Goal: Task Accomplishment & Management: Use online tool/utility

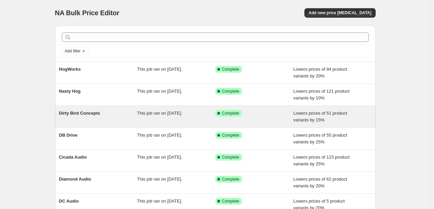
click at [134, 113] on div "Dirty Bird Concepts" at bounding box center [98, 117] width 78 height 14
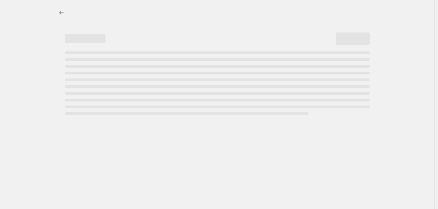
select select "percentage"
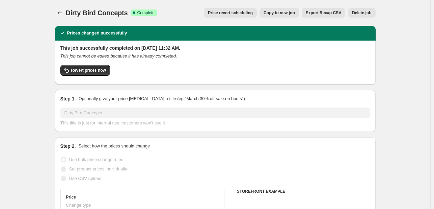
select select "vendor"
click at [363, 14] on span "Delete job" at bounding box center [361, 12] width 19 height 5
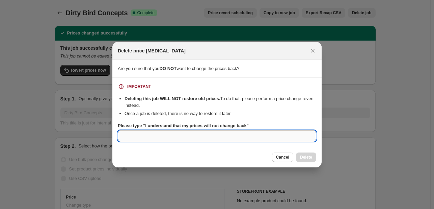
click at [151, 139] on input "Please type "I understand that my prices will not change back"" at bounding box center [217, 135] width 199 height 11
type input "I understand that my prices will not change back"
click at [288, 157] on span "Cancel" at bounding box center [282, 156] width 13 height 5
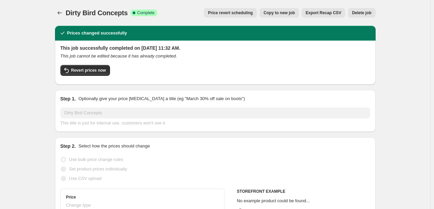
click at [351, 12] on button "Delete job" at bounding box center [361, 12] width 27 height 9
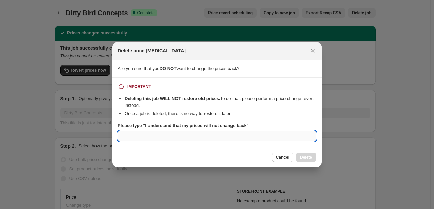
click at [220, 139] on input "Please type "I understand that my prices will not change back"" at bounding box center [217, 135] width 199 height 11
click at [191, 121] on div "IMPORTANT Deleting this job WILL NOT restore old prices. To do that, please per…" at bounding box center [217, 112] width 199 height 58
click at [191, 135] on input "Please type "I understand that my prices will not change back"" at bounding box center [217, 135] width 199 height 11
type input "i"
type input "I understand that my prices will not change back"
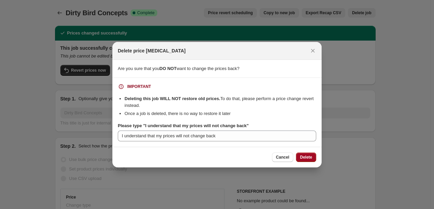
click at [311, 153] on button "Delete" at bounding box center [306, 156] width 20 height 9
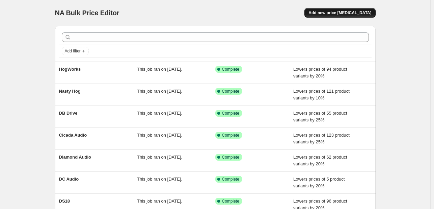
click at [352, 14] on span "Add new price change job" at bounding box center [340, 12] width 63 height 5
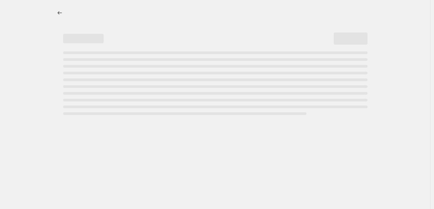
select select "percentage"
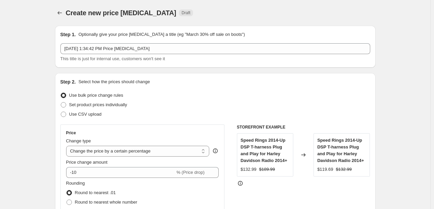
click at [205, 55] on div "This title is just for internal use, customers won't see it" at bounding box center [215, 58] width 310 height 7
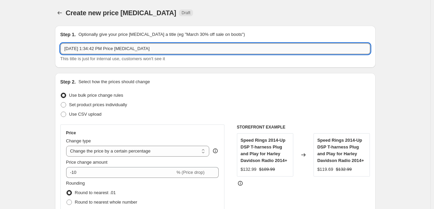
click at [205, 50] on input "Oct 7, 2025, 1:34:42 PM Price change job" at bounding box center [215, 48] width 310 height 11
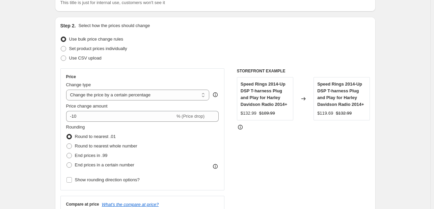
scroll to position [68, 0]
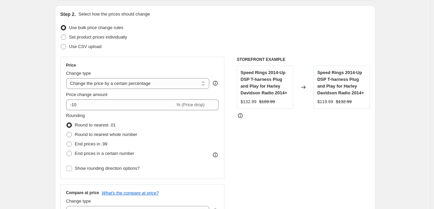
type input "Dirty Bird Concepts"
click at [117, 98] on div "Price change amount -10 % (Price drop)" at bounding box center [142, 100] width 153 height 19
click at [117, 110] on div "Price Change type Change the price to a certain amount Change the price by a ce…" at bounding box center [142, 117] width 153 height 110
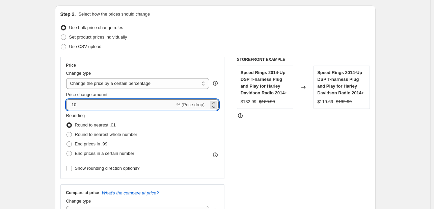
click at [117, 108] on input "-10" at bounding box center [120, 104] width 109 height 11
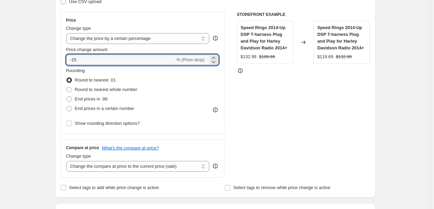
scroll to position [203, 0]
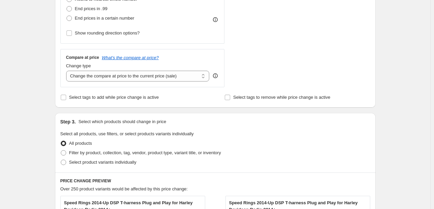
type input "-15"
click at [226, 126] on div "Step 3. Select which products should change in price Select all products, use f…" at bounding box center [215, 142] width 321 height 59
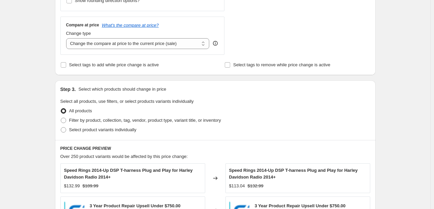
scroll to position [236, 0]
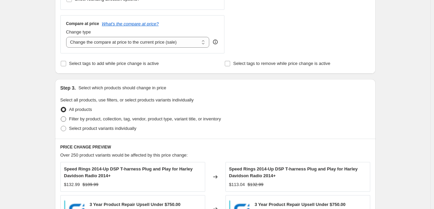
click at [164, 120] on span "Filter by product, collection, tag, vendor, product type, variant title, or inv…" at bounding box center [145, 118] width 152 height 5
click at [61, 117] on input "Filter by product, collection, tag, vendor, product type, variant title, or inv…" at bounding box center [61, 116] width 0 height 0
radio input "true"
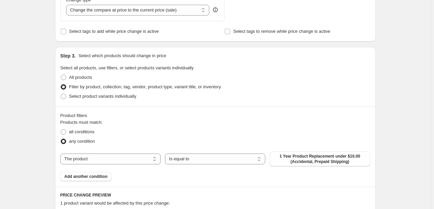
scroll to position [270, 0]
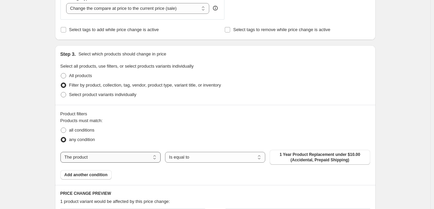
click at [116, 155] on select "The product The product's collection The product's tag The product's vendor The…" at bounding box center [110, 157] width 100 height 11
select select "vendor"
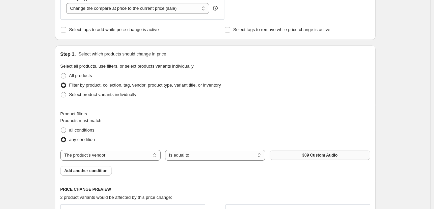
click at [303, 151] on button "309 Custom Audio" at bounding box center [320, 154] width 100 height 9
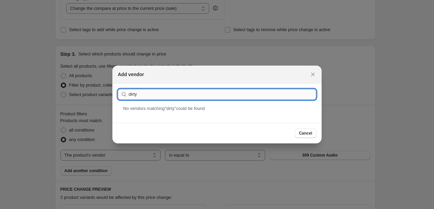
drag, startPoint x: 213, startPoint y: 94, endPoint x: 135, endPoint y: 92, distance: 77.7
click at [135, 92] on input "dirty" at bounding box center [223, 94] width 188 height 11
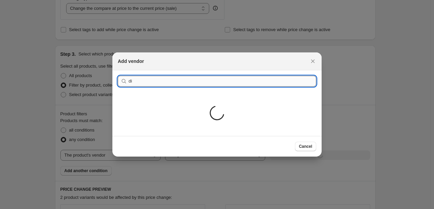
type input "d"
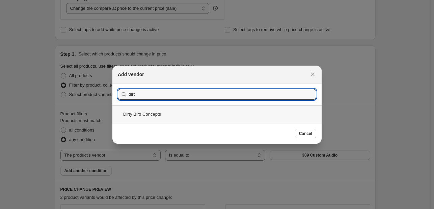
type input "dirt"
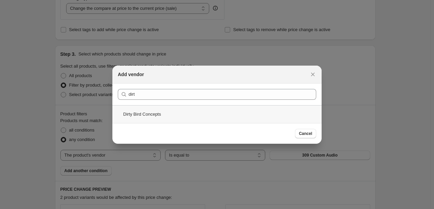
click at [234, 115] on div "Dirty Bird Concepts" at bounding box center [216, 114] width 209 height 18
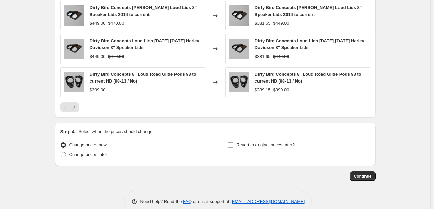
scroll to position [552, 0]
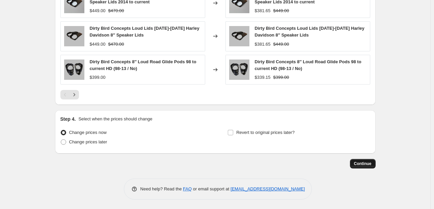
click at [361, 162] on span "Continue" at bounding box center [363, 163] width 18 height 5
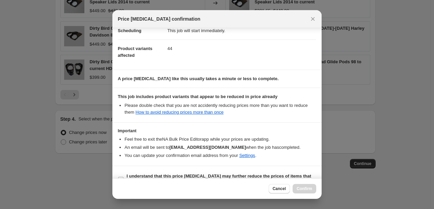
scroll to position [75, 0]
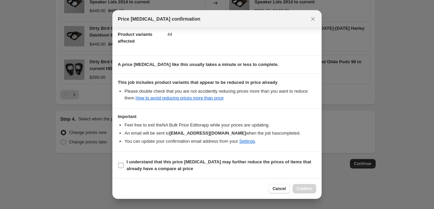
click at [219, 167] on span "I understand that this price change job may further reduce the prices of items …" at bounding box center [222, 165] width 190 height 14
click at [124, 167] on input "I understand that this price change job may further reduce the prices of items …" at bounding box center [120, 164] width 5 height 5
checkbox input "true"
click at [292, 183] on div "Cancel Confirm" at bounding box center [216, 188] width 209 height 21
click at [299, 185] on button "Confirm" at bounding box center [305, 188] width 24 height 9
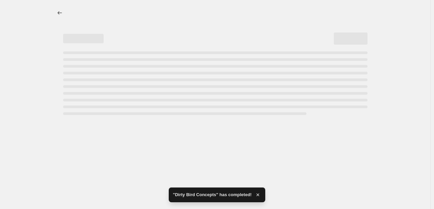
select select "percentage"
select select "vendor"
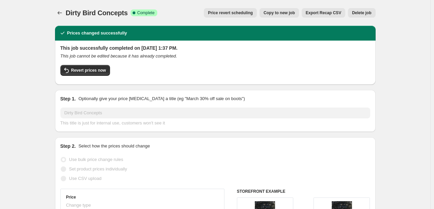
click at [63, 18] on div "Dirty Bird Concepts. This page is ready Dirty Bird Concepts Success Complete Co…" at bounding box center [215, 13] width 321 height 26
click at [61, 11] on icon "Price change jobs" at bounding box center [59, 12] width 7 height 7
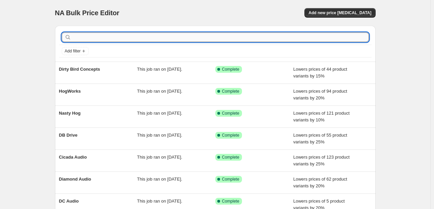
click at [114, 41] on input "text" at bounding box center [221, 36] width 296 height 9
type input "ds18"
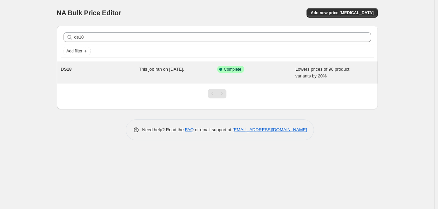
click at [114, 69] on div "DS18" at bounding box center [100, 73] width 78 height 14
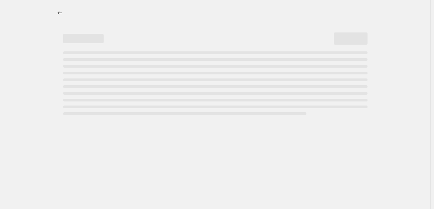
select select "percentage"
select select "vendor"
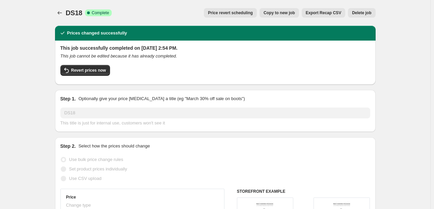
click at [78, 76] on div "Revert prices now" at bounding box center [215, 72] width 310 height 14
click at [78, 75] on button "Revert prices now" at bounding box center [85, 70] width 50 height 11
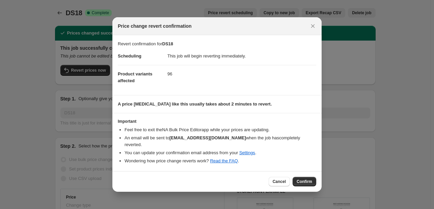
drag, startPoint x: 304, startPoint y: 180, endPoint x: 312, endPoint y: 181, distance: 7.9
click at [312, 181] on span "Confirm" at bounding box center [305, 181] width 16 height 5
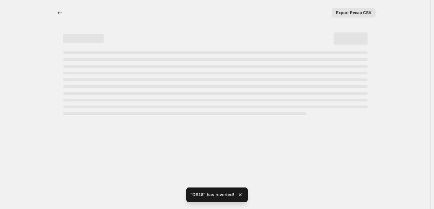
select select "percentage"
select select "vendor"
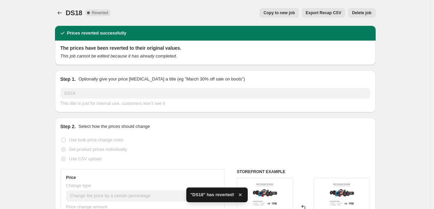
click at [286, 14] on span "Copy to new job" at bounding box center [279, 12] width 31 height 5
select select "percentage"
select select "vendor"
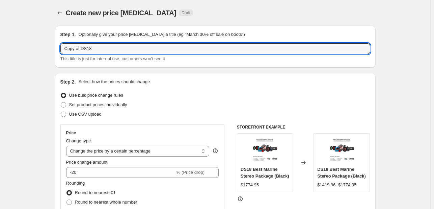
drag, startPoint x: 82, startPoint y: 50, endPoint x: 14, endPoint y: 34, distance: 70.4
click at [105, 48] on input "DS18" at bounding box center [215, 48] width 310 height 11
type input "DS18"
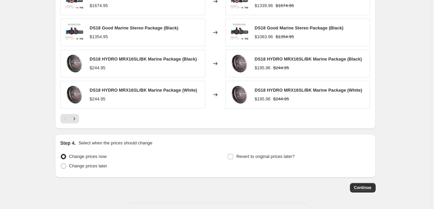
scroll to position [571, 0]
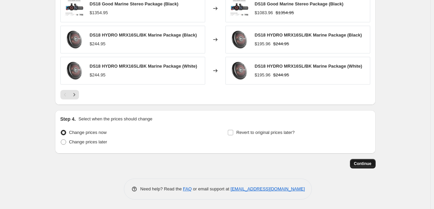
click at [372, 165] on span "Continue" at bounding box center [363, 163] width 18 height 5
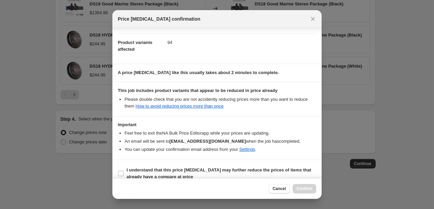
scroll to position [75, 0]
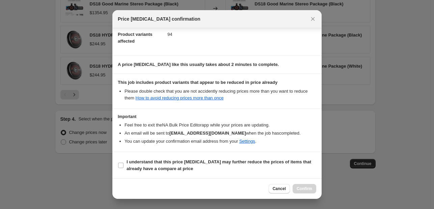
click at [212, 156] on section "I understand that this price change job may further reduce the prices of items …" at bounding box center [216, 165] width 209 height 27
click at [218, 164] on span "I understand that this price change job may further reduce the prices of items …" at bounding box center [222, 165] width 190 height 14
click at [124, 164] on input "I understand that this price change job may further reduce the prices of items …" at bounding box center [120, 164] width 5 height 5
checkbox input "true"
click at [308, 190] on span "Confirm" at bounding box center [305, 188] width 16 height 5
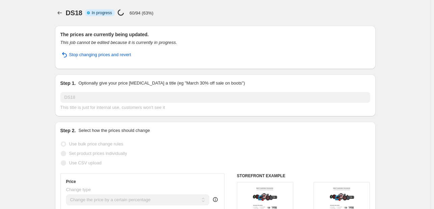
select select "percentage"
select select "vendor"
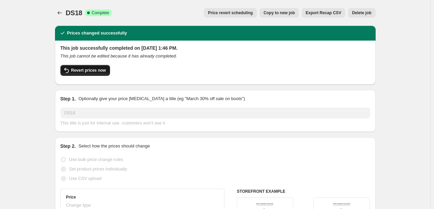
click at [82, 67] on button "Revert prices now" at bounding box center [85, 70] width 50 height 11
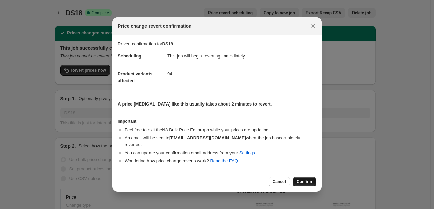
click at [308, 181] on span "Confirm" at bounding box center [305, 181] width 16 height 5
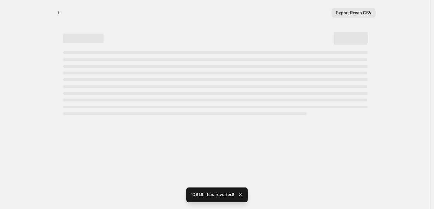
select select "percentage"
select select "vendor"
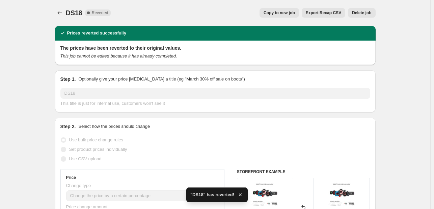
click at [277, 19] on div "DS18. This page is ready DS18 Complete Reverted Copy to new job Export Recap CS…" at bounding box center [215, 13] width 321 height 26
click at [279, 15] on span "Copy to new job" at bounding box center [279, 12] width 31 height 5
select select "percentage"
select select "vendor"
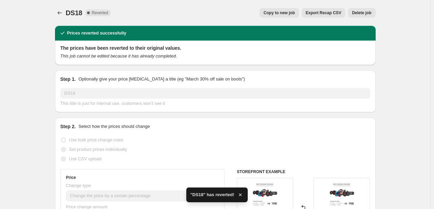
select select "vendor"
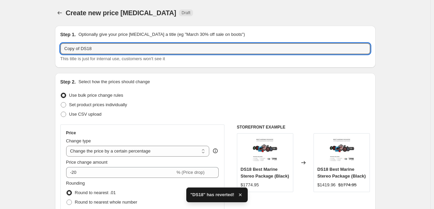
drag, startPoint x: 83, startPoint y: 50, endPoint x: 48, endPoint y: 50, distance: 35.1
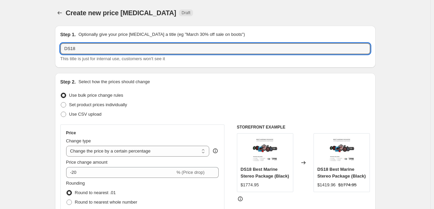
type input "DS18"
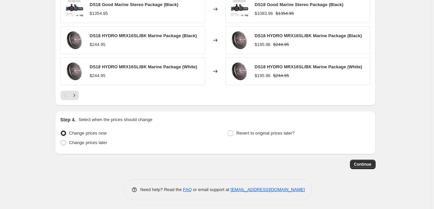
scroll to position [571, 0]
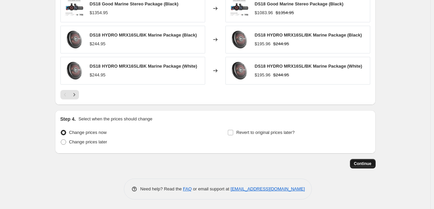
click at [370, 164] on span "Continue" at bounding box center [363, 163] width 18 height 5
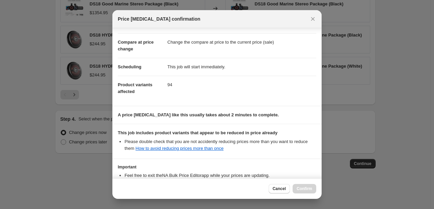
scroll to position [75, 0]
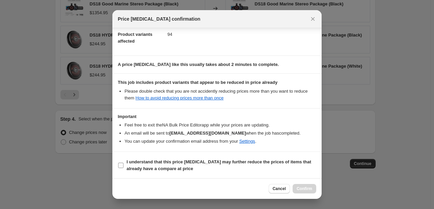
click at [149, 163] on b "I understand that this price change job may further reduce the prices of items …" at bounding box center [219, 165] width 185 height 12
click at [124, 163] on input "I understand that this price change job may further reduce the prices of items …" at bounding box center [120, 164] width 5 height 5
checkbox input "true"
click at [304, 191] on div "Cancel Confirm" at bounding box center [216, 188] width 209 height 21
click at [304, 191] on span "Confirm" at bounding box center [305, 188] width 16 height 5
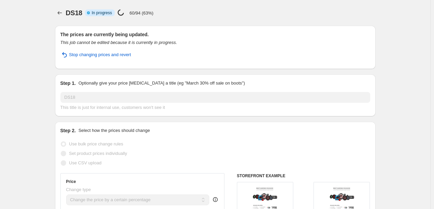
select select "percentage"
select select "vendor"
